Goal: Task Accomplishment & Management: Complete application form

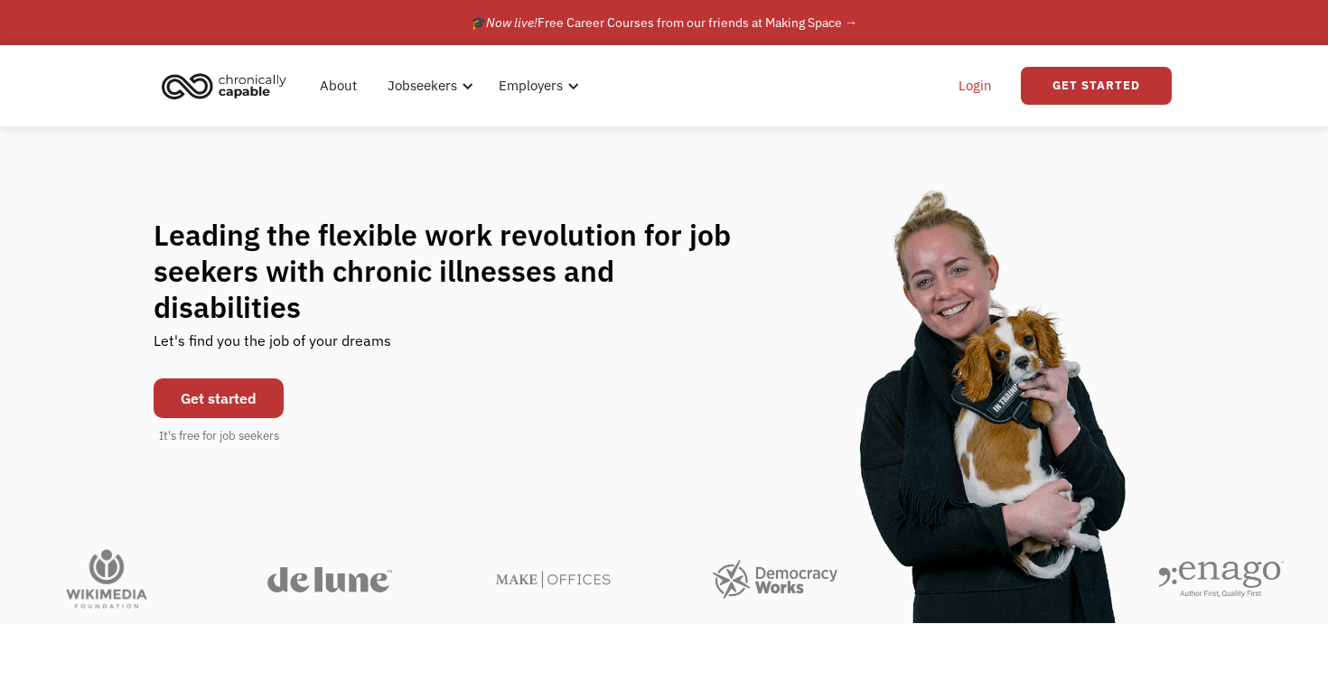
click at [966, 90] on link "Login" at bounding box center [974, 86] width 55 height 58
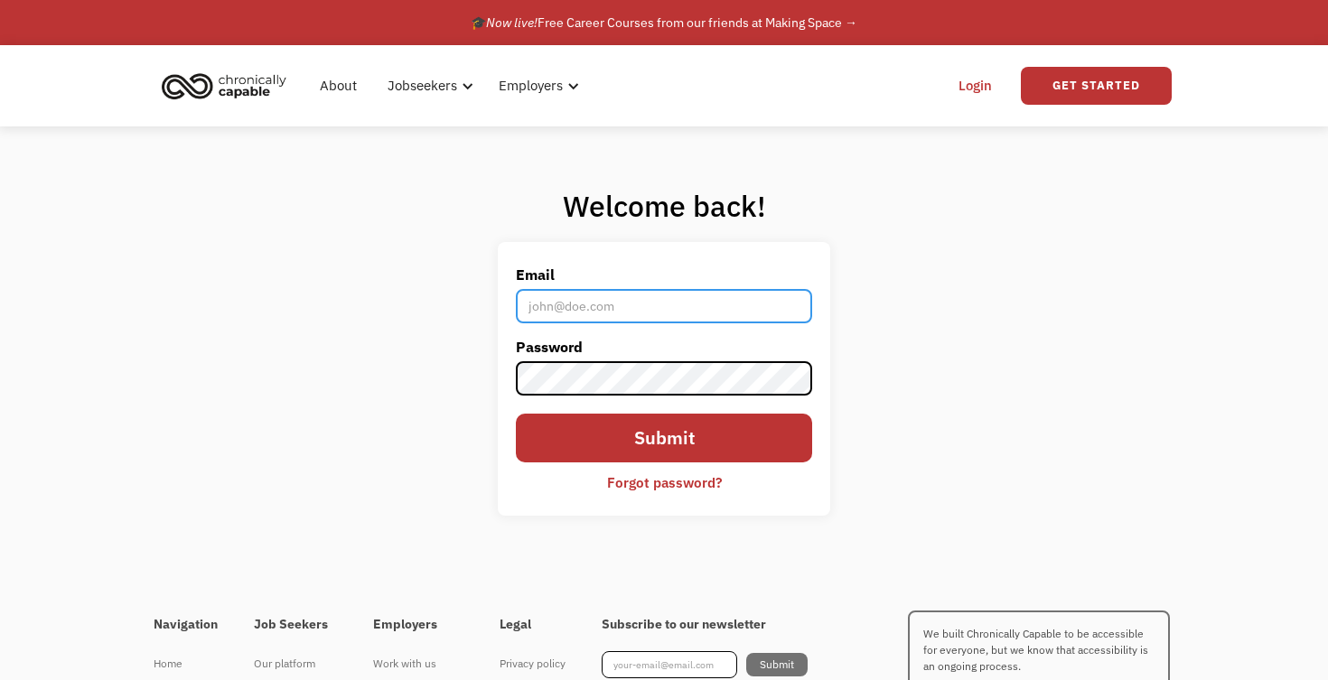
type input "[EMAIL_ADDRESS][DOMAIN_NAME]"
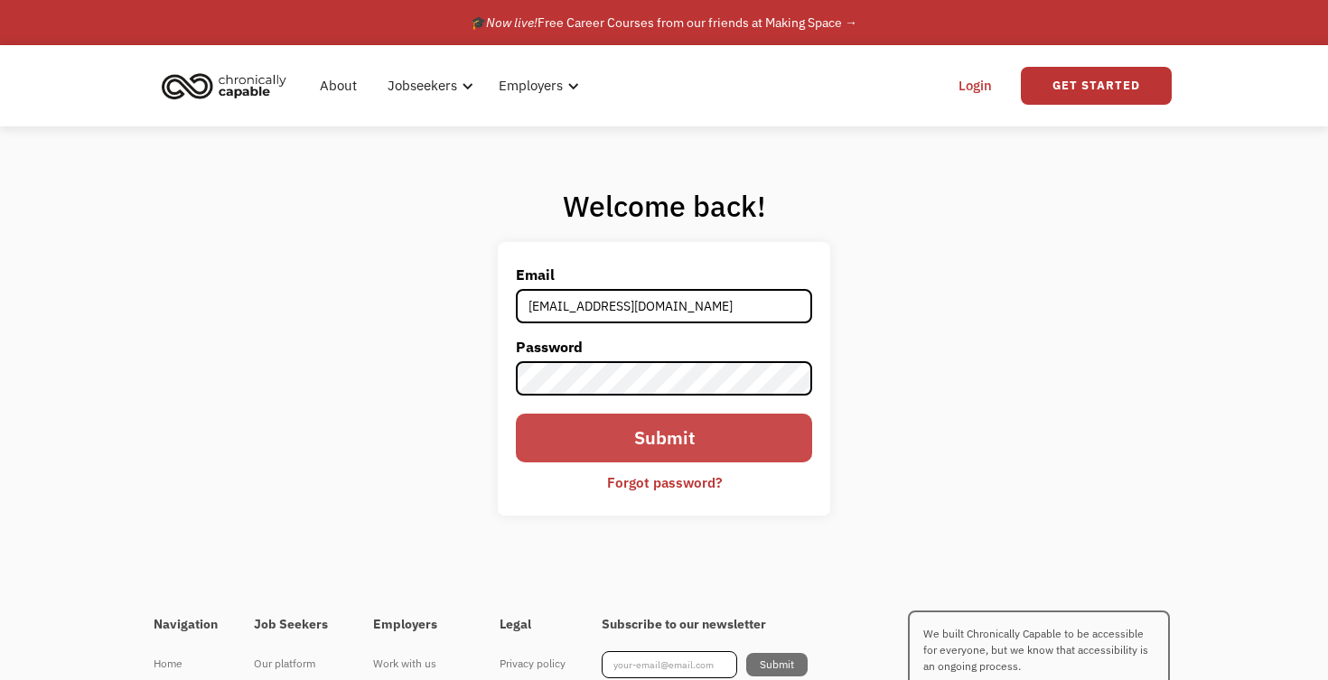
click at [661, 443] on input "Submit" at bounding box center [664, 438] width 296 height 49
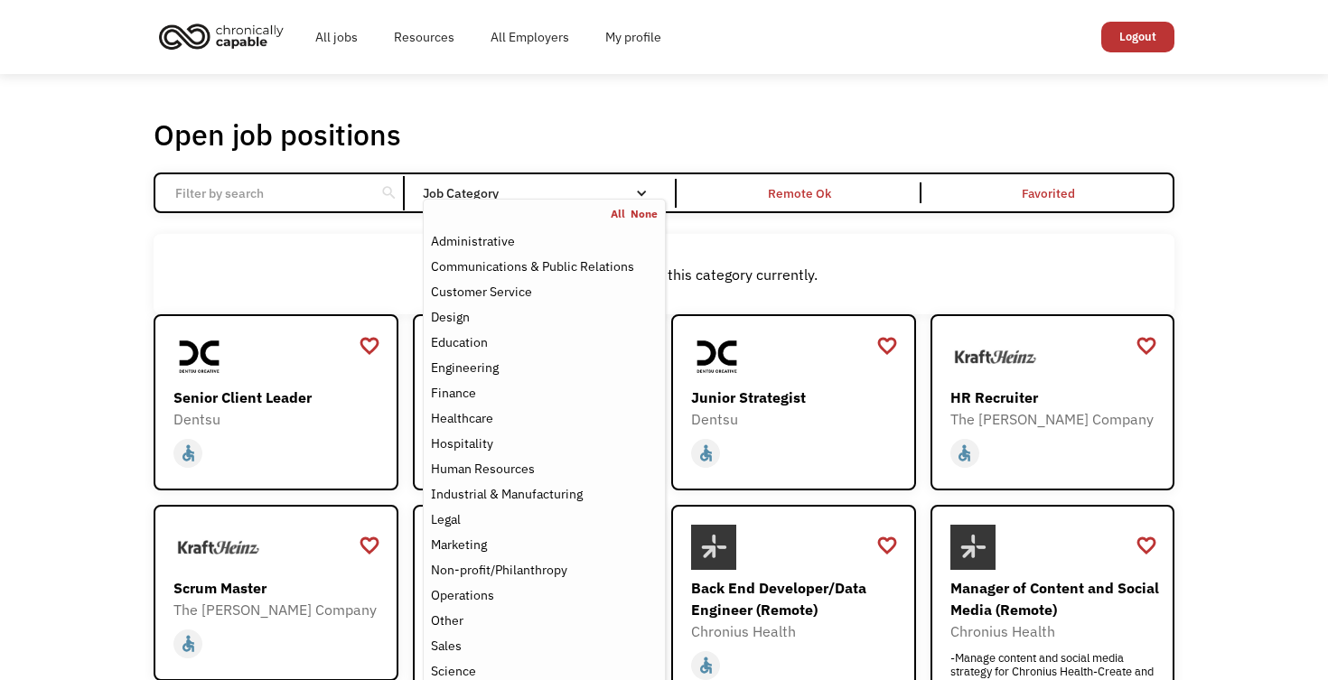
click at [645, 193] on div "Email Form" at bounding box center [641, 193] width 13 height 13
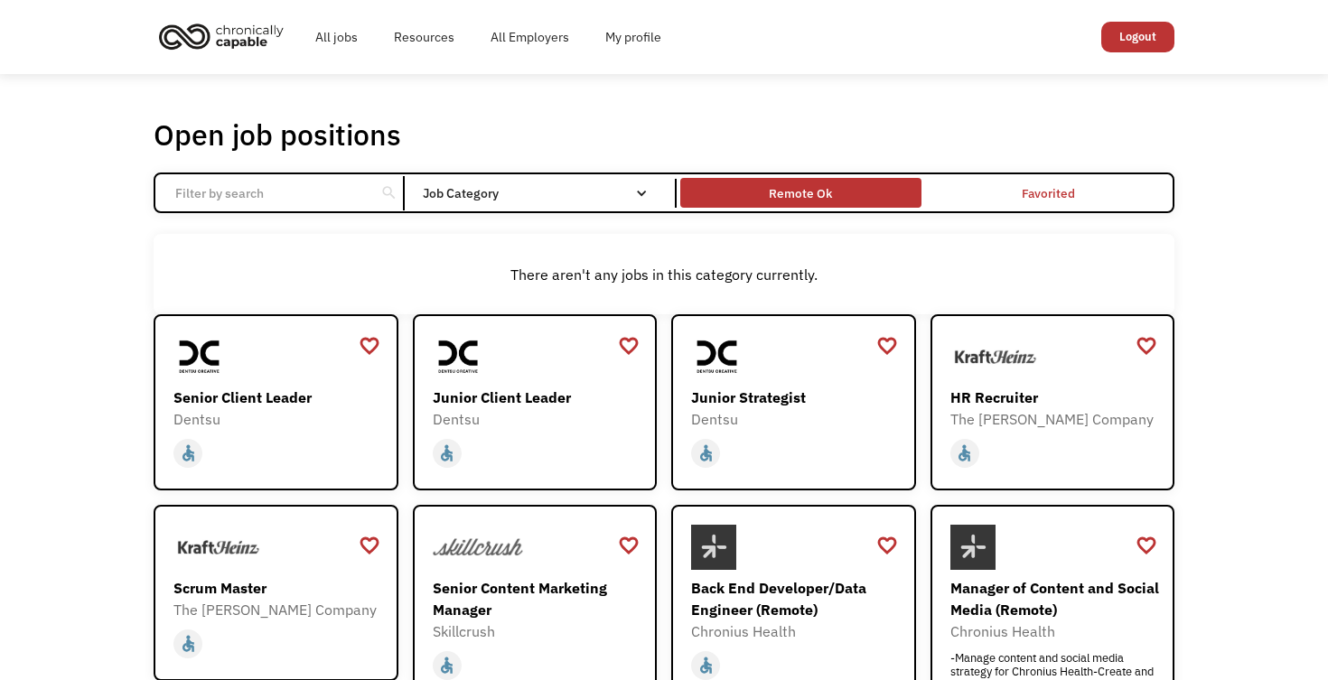
click at [791, 198] on div "Remote Ok" at bounding box center [800, 193] width 63 height 22
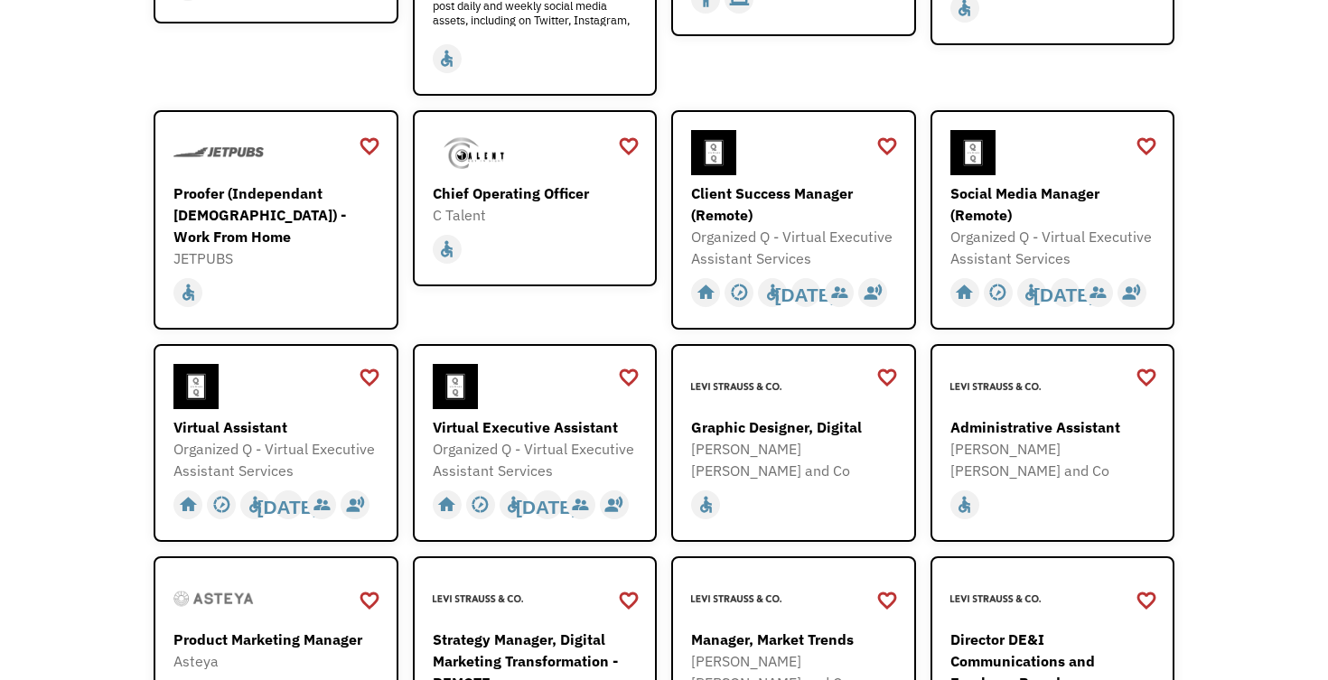
scroll to position [491, 0]
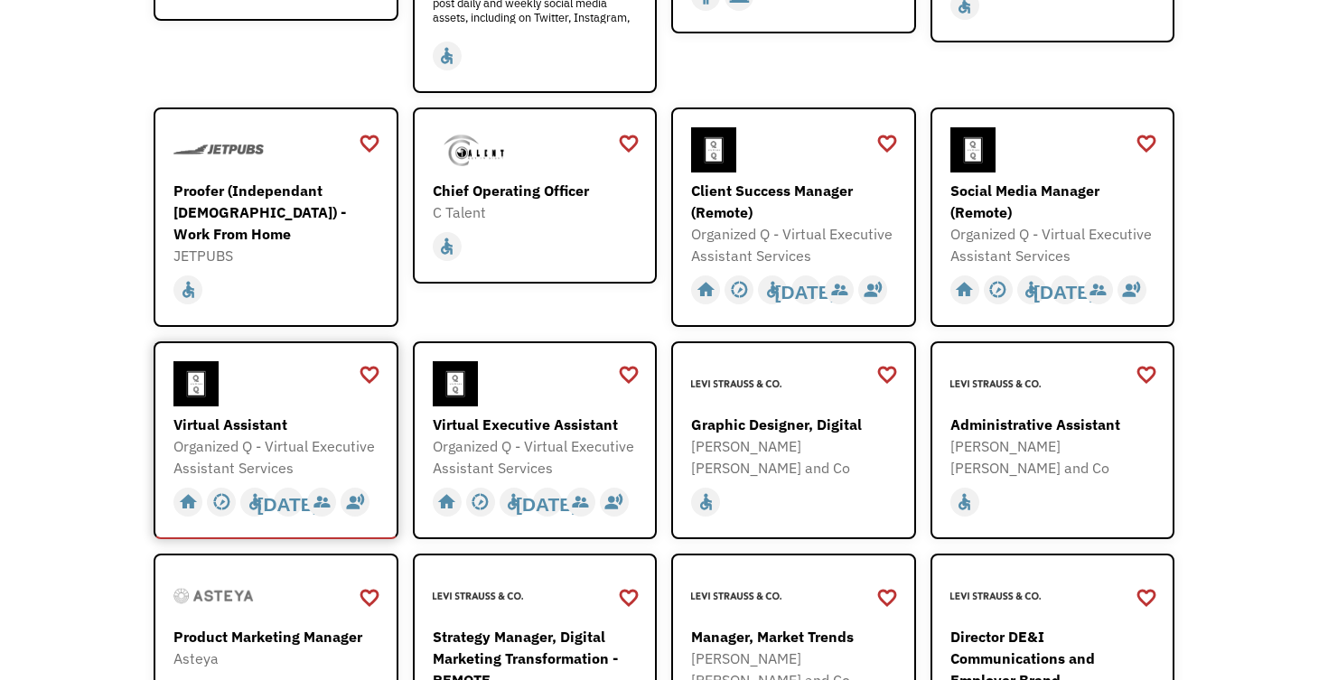
click at [271, 425] on div "Virtual Assistant" at bounding box center [278, 425] width 210 height 22
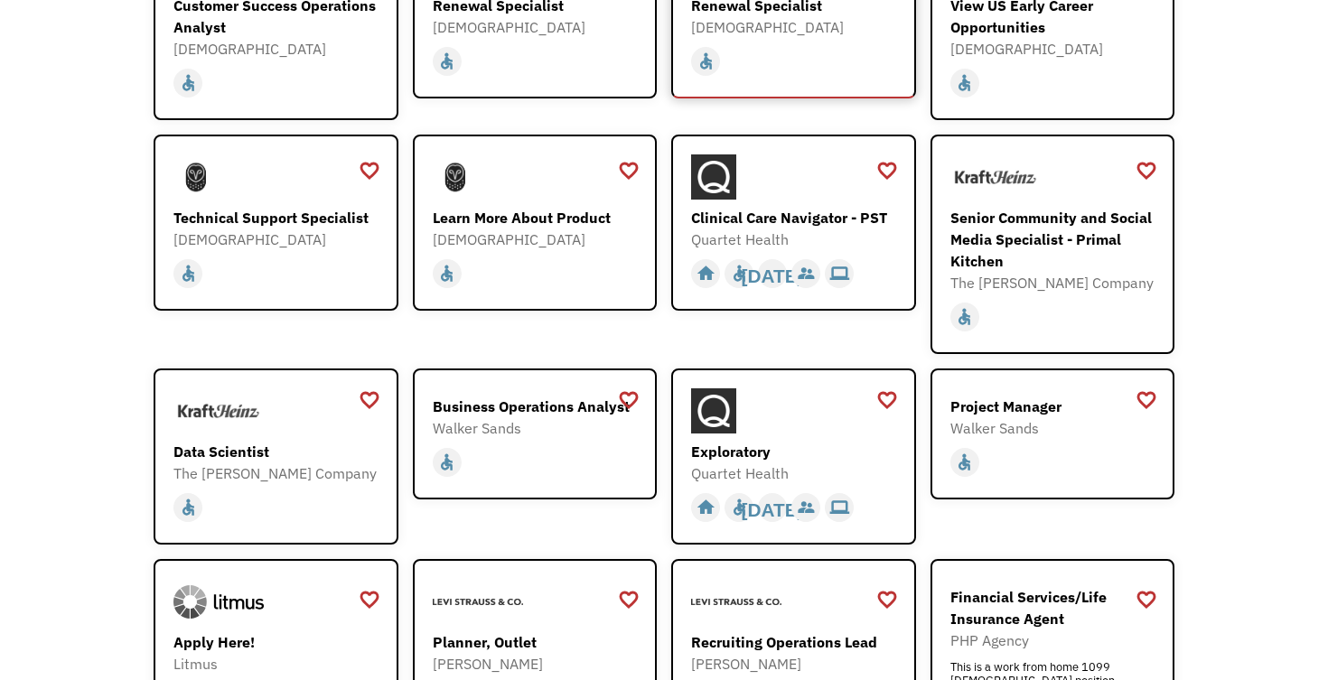
scroll to position [1664, 0]
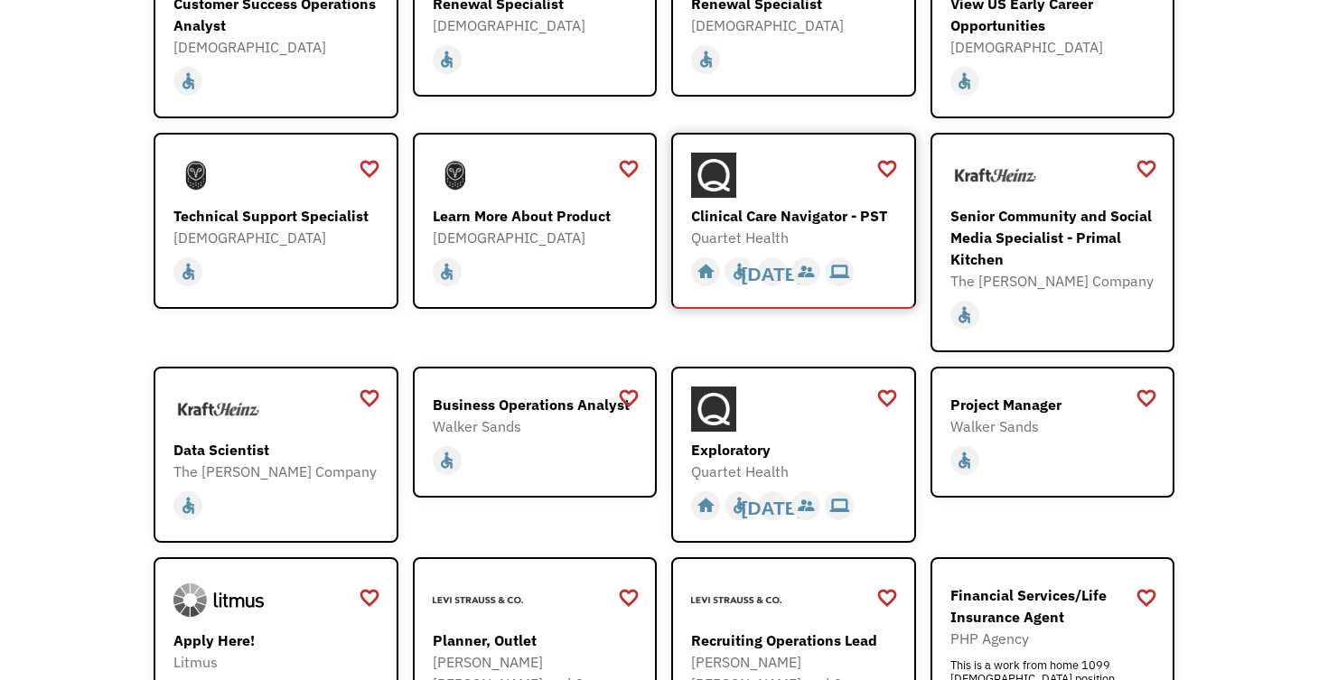
click at [789, 205] on div "Clinical Care Navigator - PST" at bounding box center [796, 216] width 210 height 22
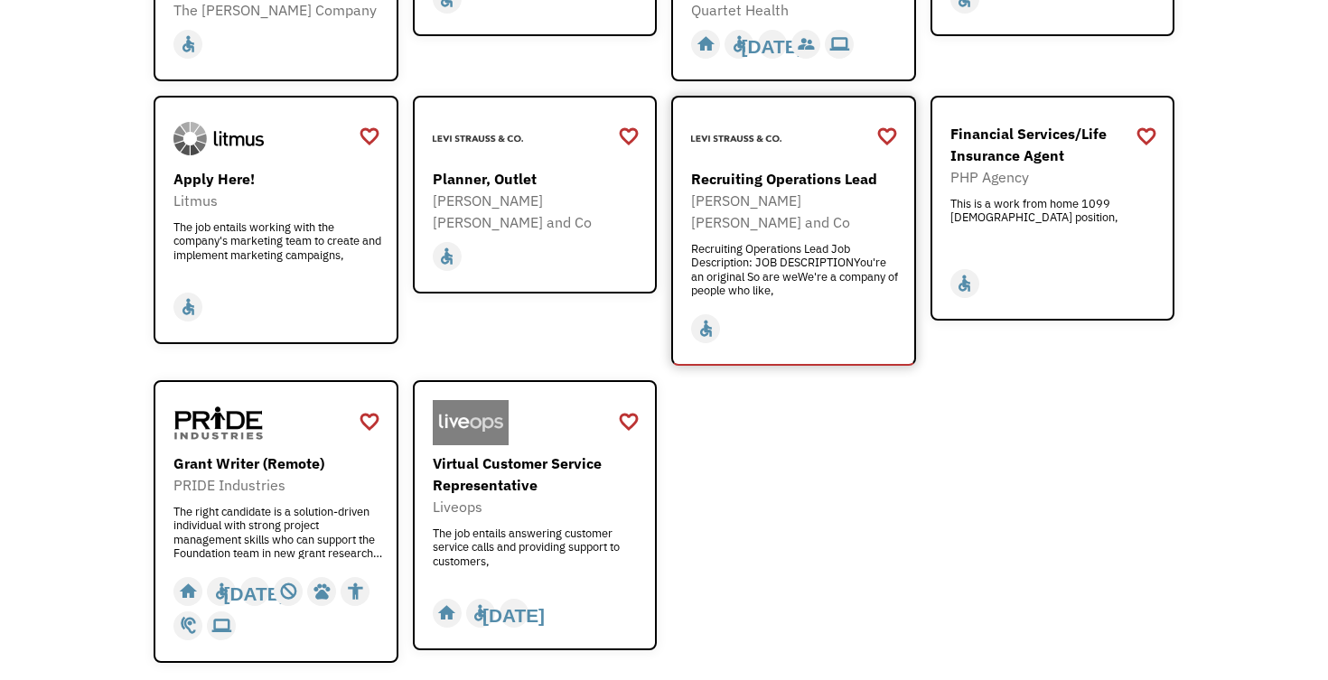
scroll to position [2154, 0]
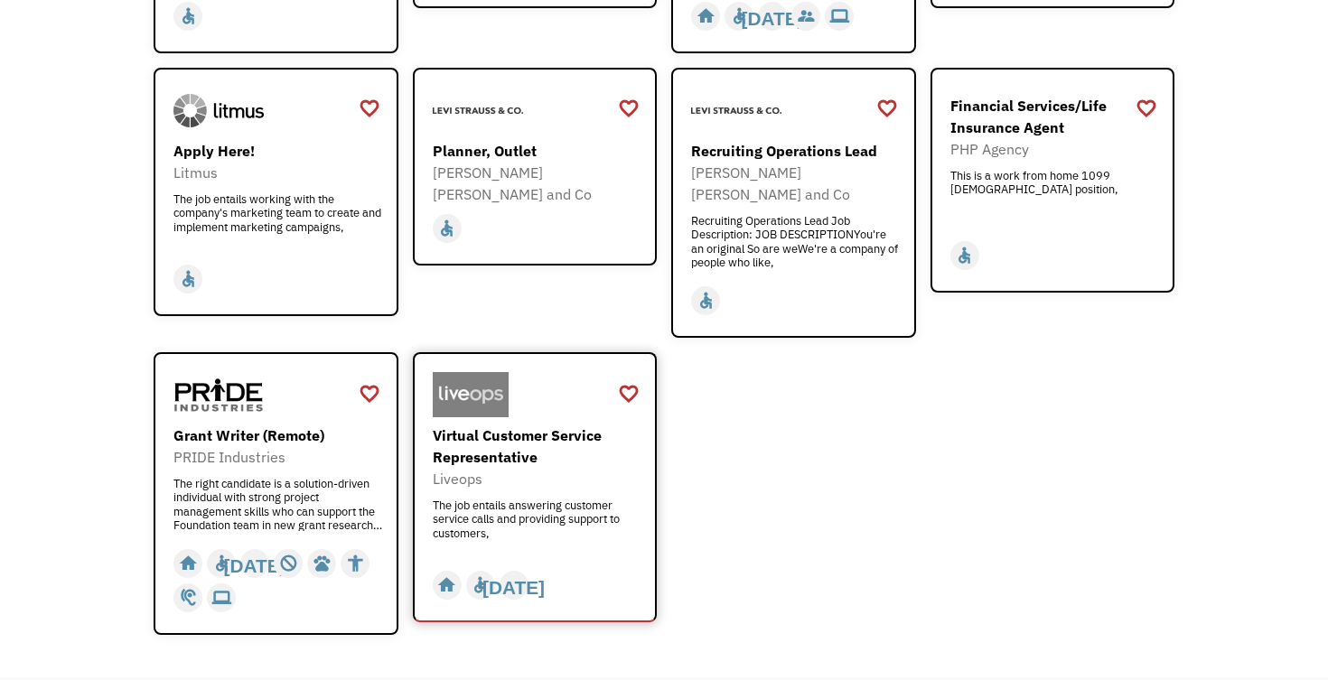
click at [582, 424] on div "Virtual Customer Service Representative" at bounding box center [538, 445] width 210 height 43
click at [275, 477] on div "The right candidate is a solution-driven individual with strong project managem…" at bounding box center [278, 504] width 210 height 54
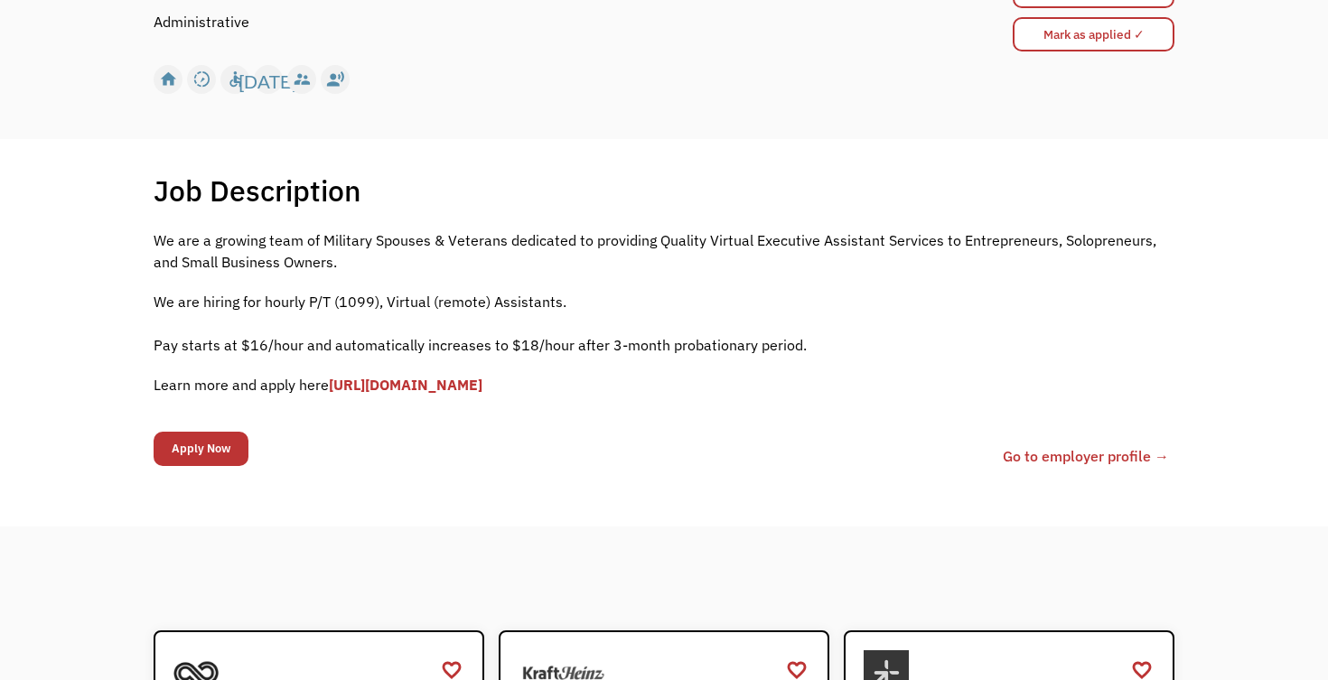
scroll to position [238, 0]
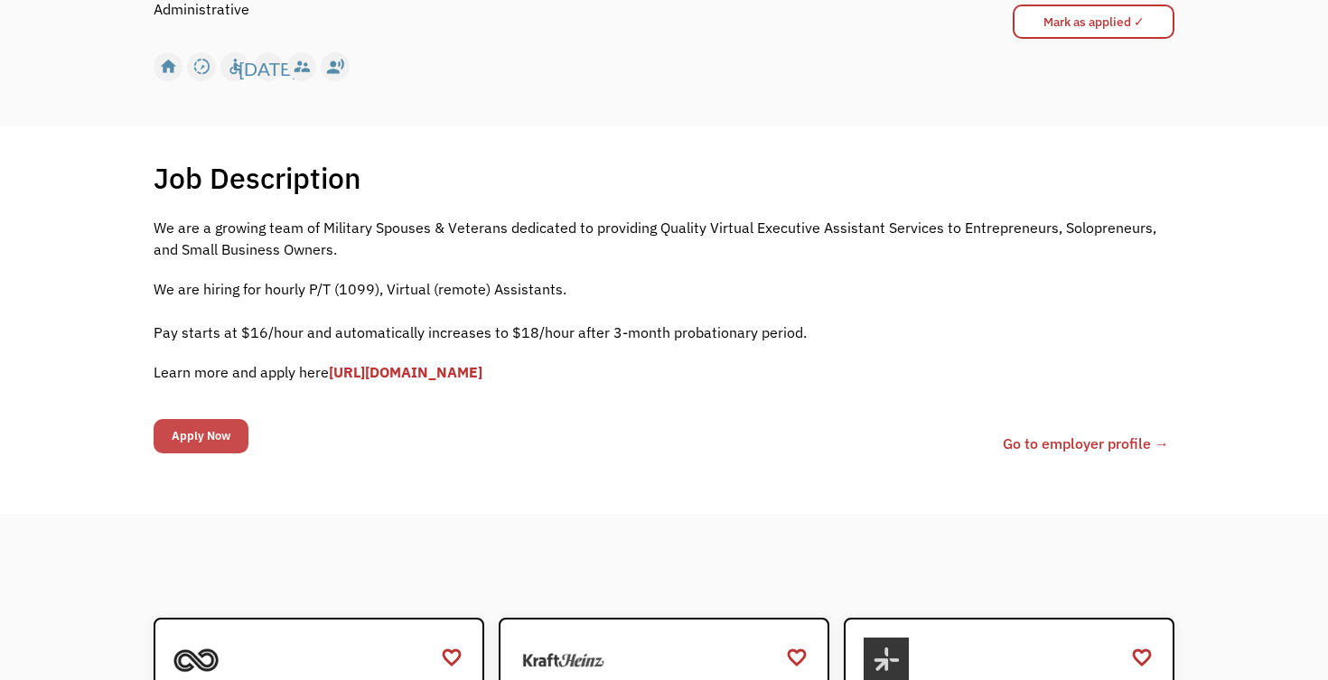
click at [211, 435] on input "Apply Now" at bounding box center [201, 436] width 95 height 34
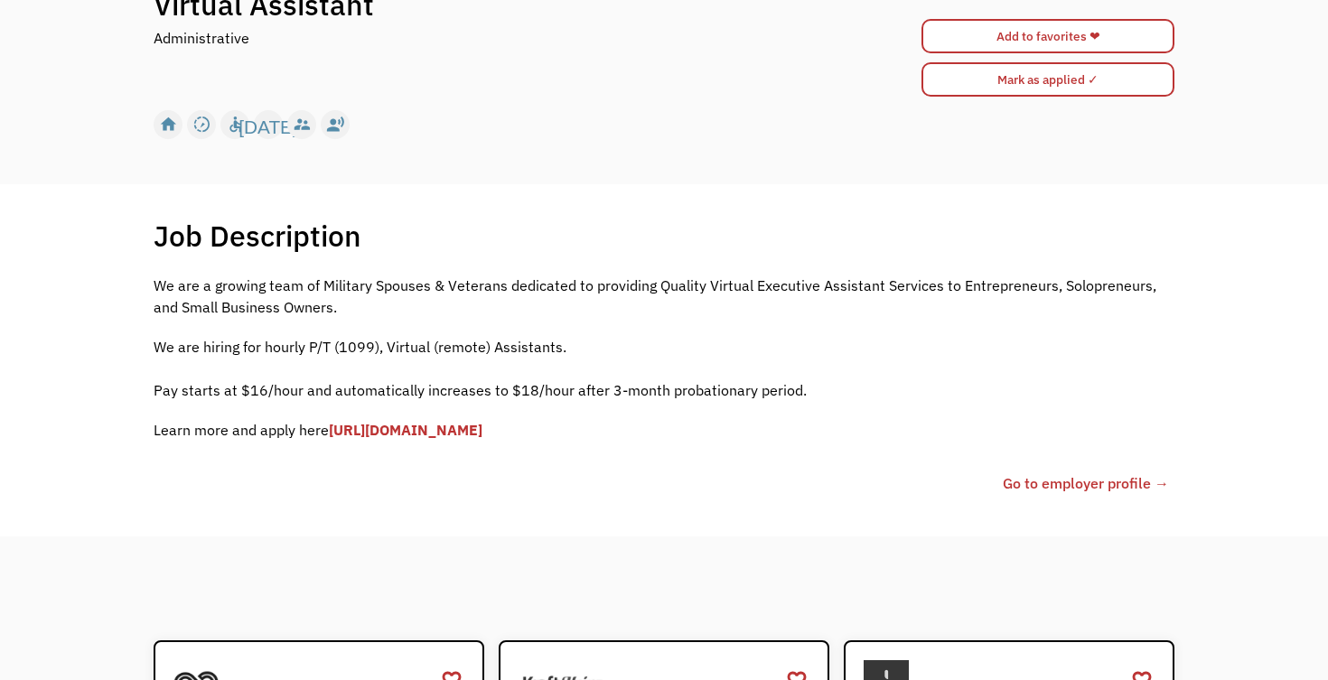
click at [409, 431] on link "https://forms.gle/fDv2ubP8SWWtCoLp8" at bounding box center [406, 430] width 154 height 18
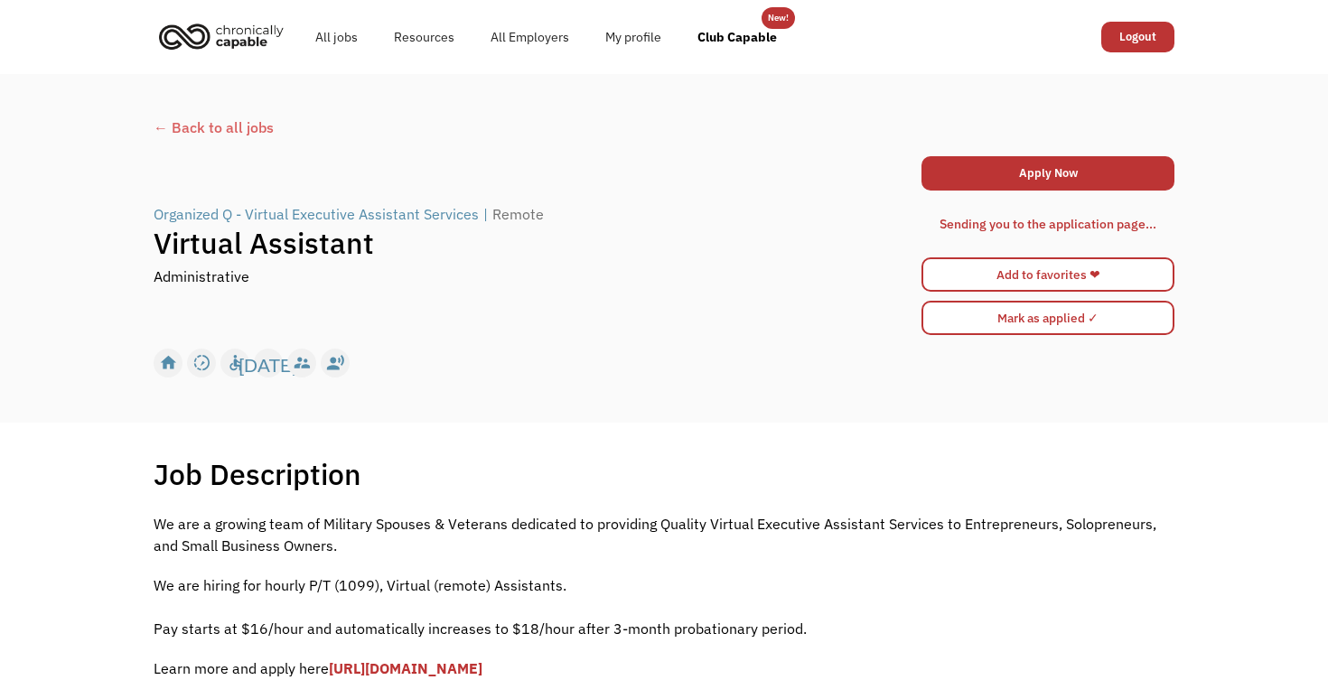
scroll to position [0, 0]
click at [1034, 172] on link "Apply Now" at bounding box center [1047, 173] width 253 height 34
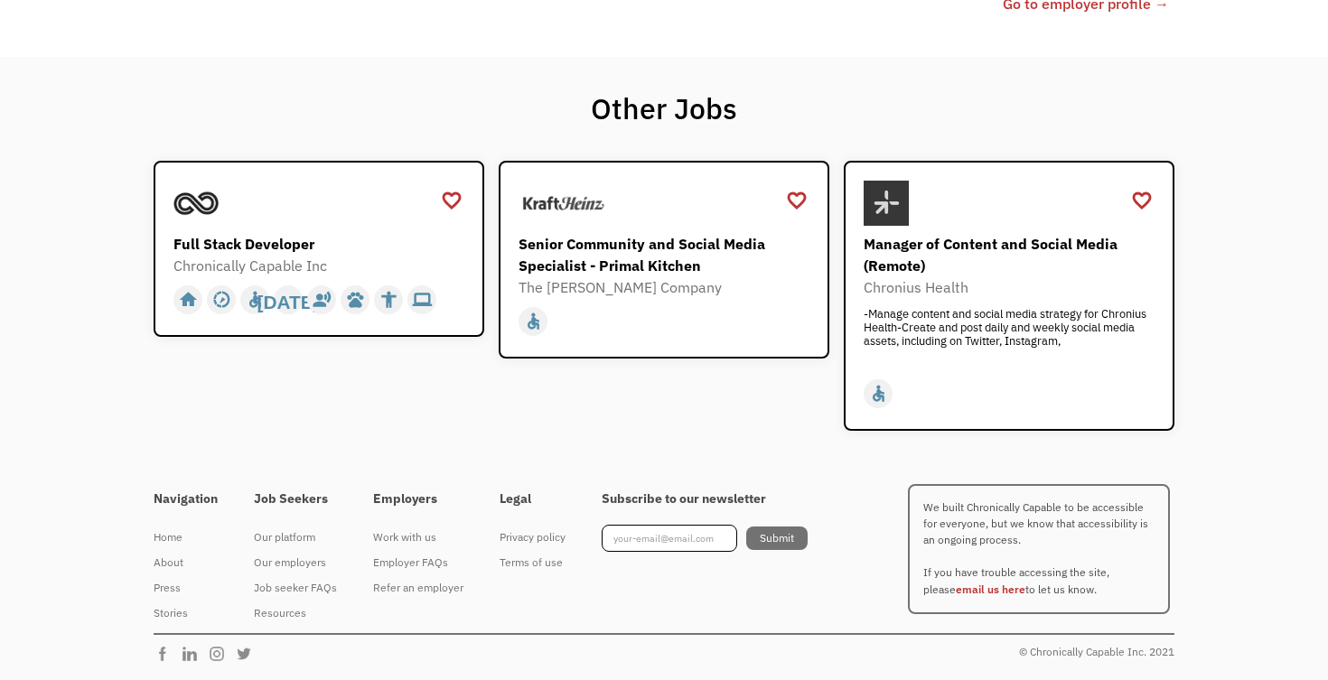
scroll to position [717, 0]
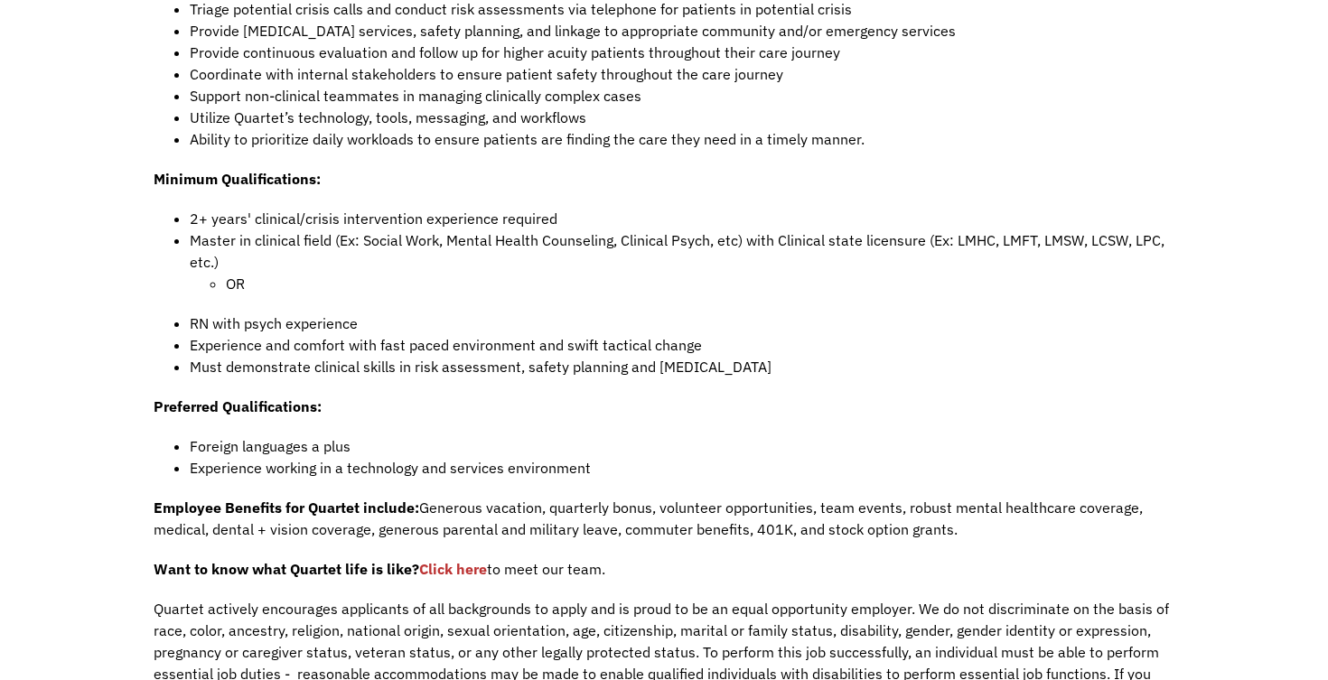
scroll to position [1024, 0]
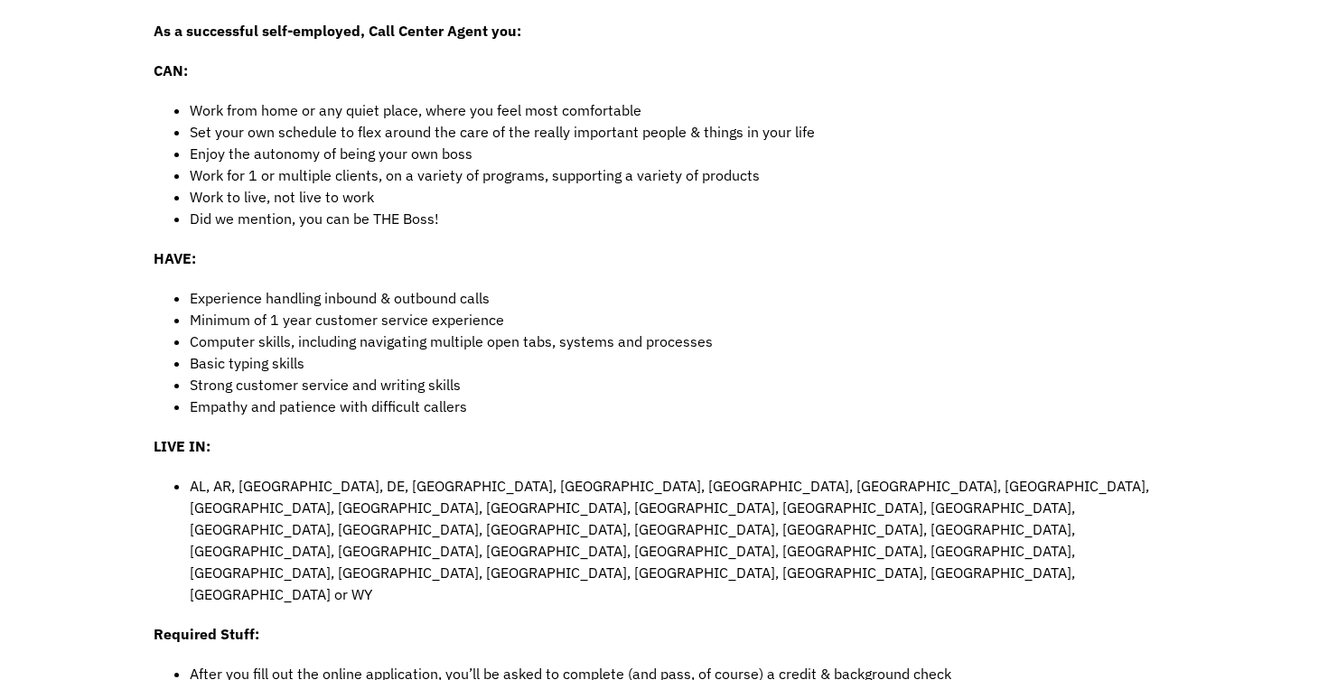
scroll to position [620, 0]
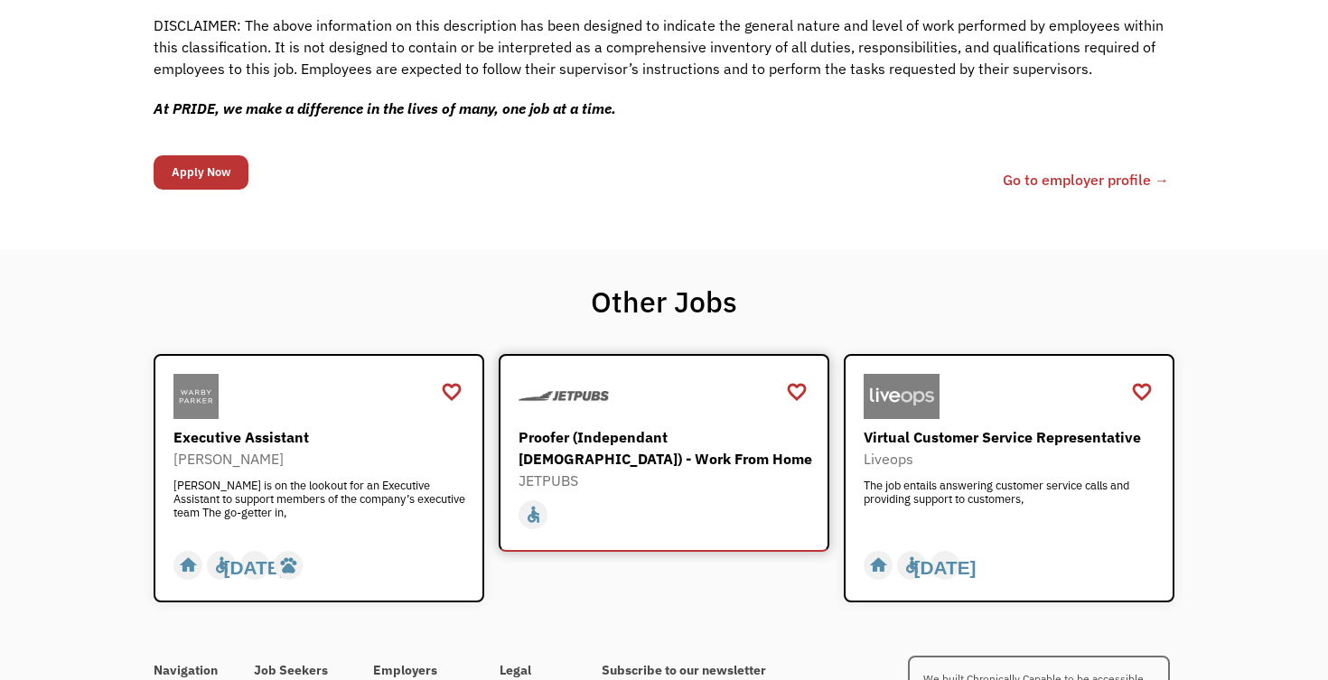
scroll to position [1836, 0]
